Goal: Task Accomplishment & Management: Complete application form

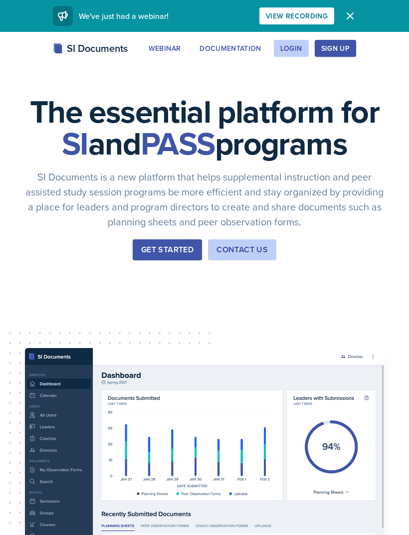
click at [301, 52] on div "Login" at bounding box center [291, 48] width 22 height 8
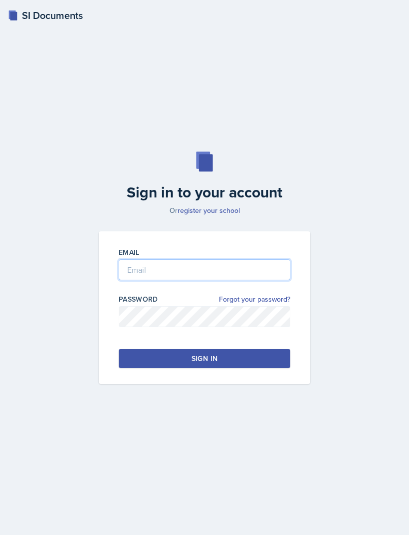
click at [264, 280] on input "email" at bounding box center [205, 269] width 172 height 21
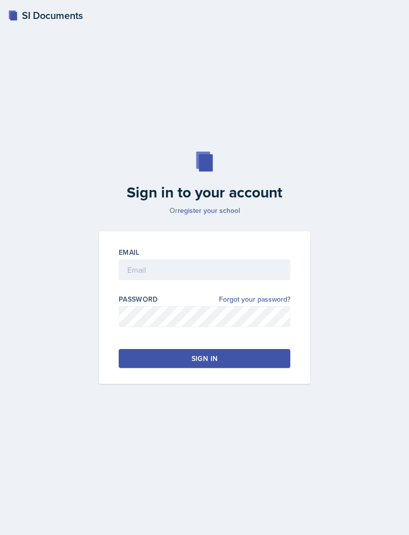
click at [231, 216] on link "register your school" at bounding box center [209, 211] width 62 height 10
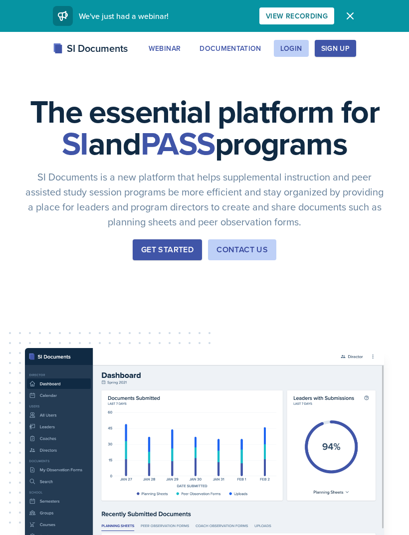
click at [290, 48] on div "Login" at bounding box center [291, 48] width 22 height 8
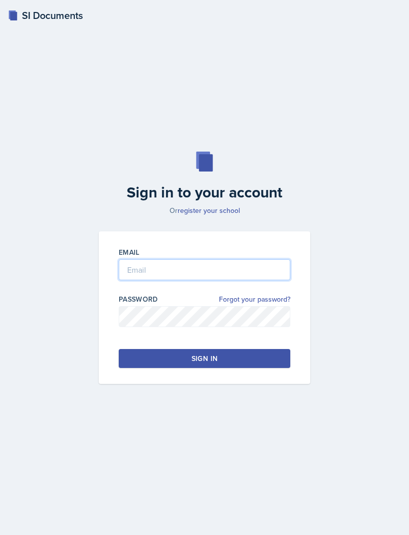
click at [254, 280] on input "email" at bounding box center [205, 269] width 172 height 21
